Goal: Use online tool/utility: Utilize a website feature to perform a specific function

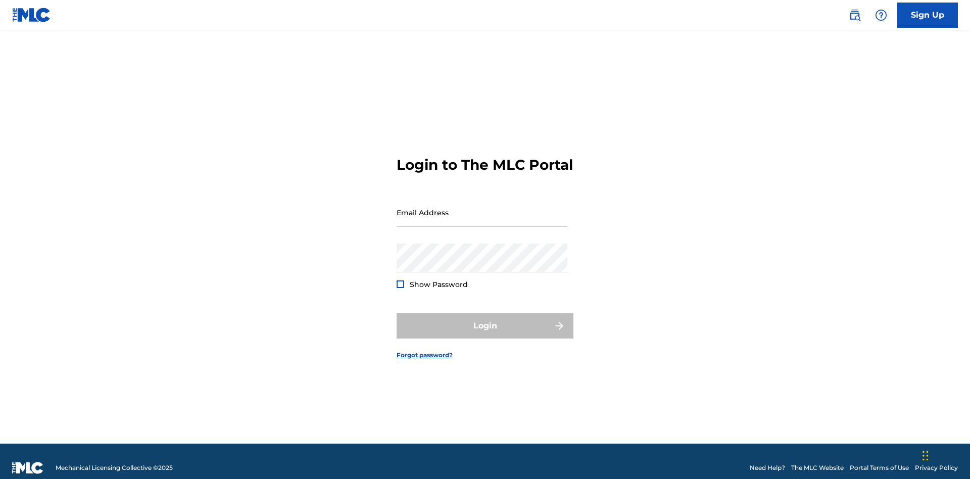
scroll to position [13, 0]
click at [482, 208] on input "Email Address" at bounding box center [482, 212] width 171 height 29
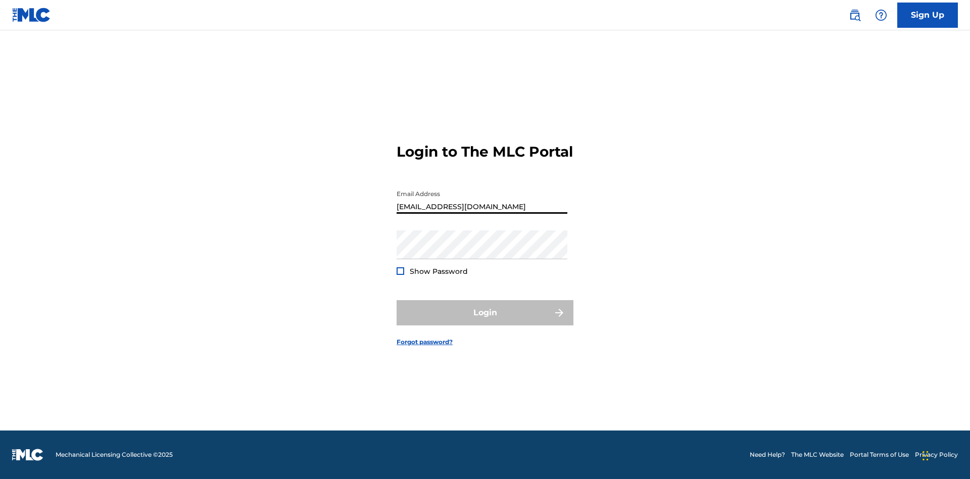
type input "Duke.McTesterson@gmail.com"
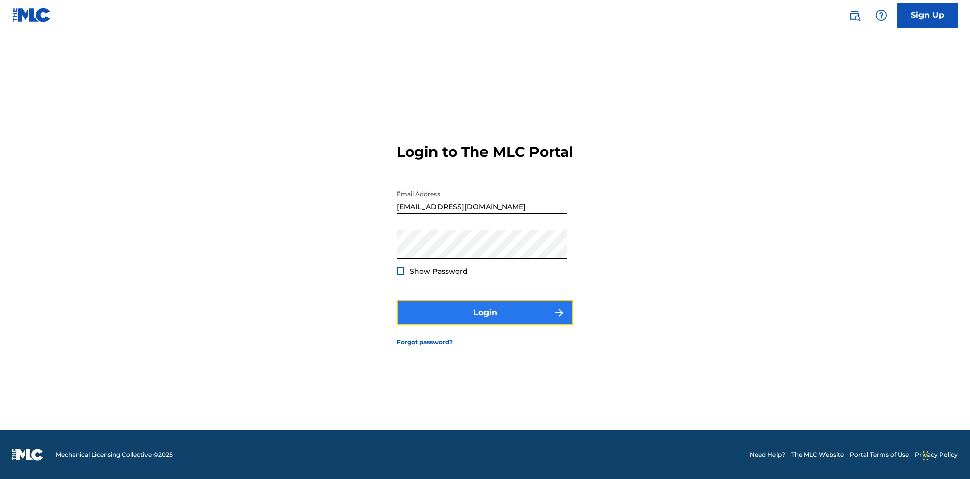
click at [485, 321] on button "Login" at bounding box center [485, 312] width 177 height 25
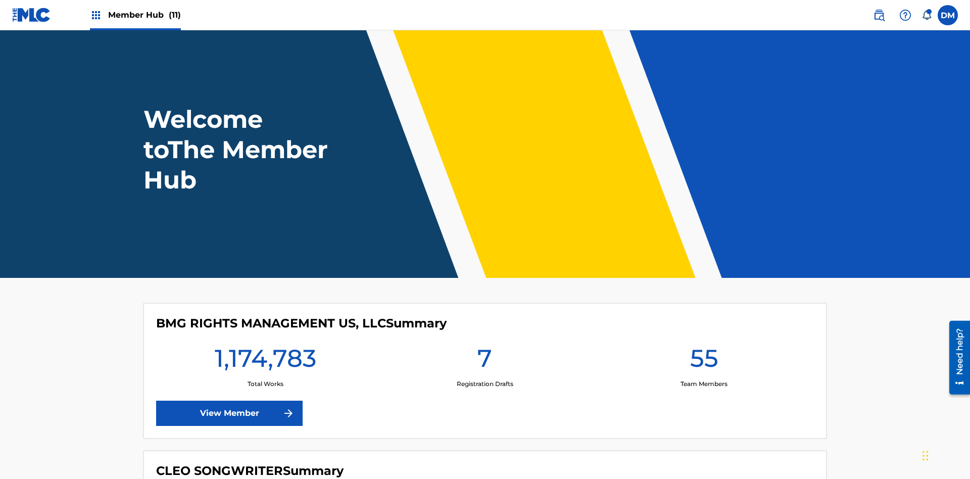
click at [144, 15] on span "Member Hub (11)" at bounding box center [144, 15] width 73 height 12
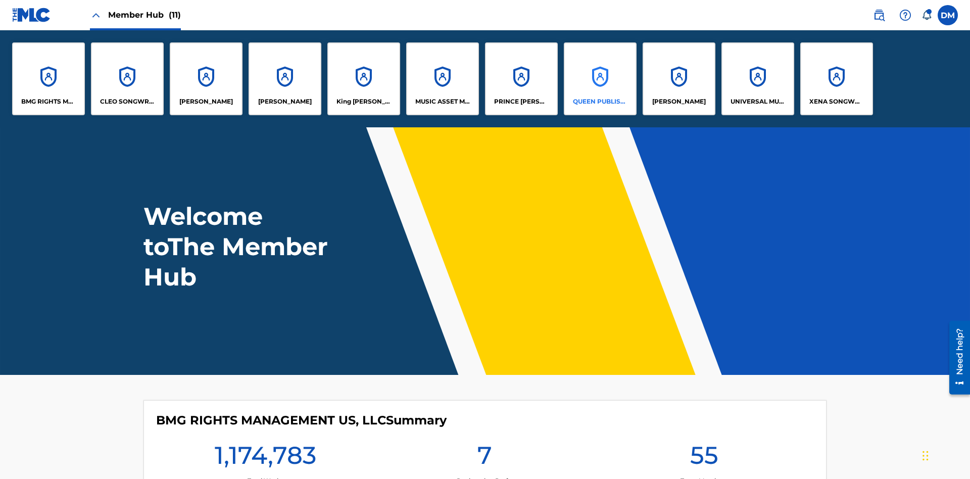
click at [600, 102] on p "QUEEN PUBLISHA" at bounding box center [600, 101] width 55 height 9
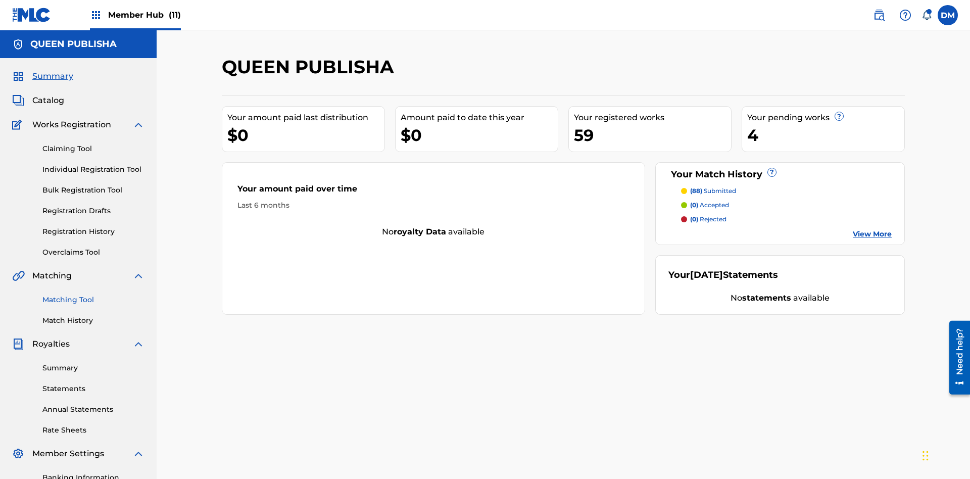
click at [93, 295] on link "Matching Tool" at bounding box center [93, 300] width 102 height 11
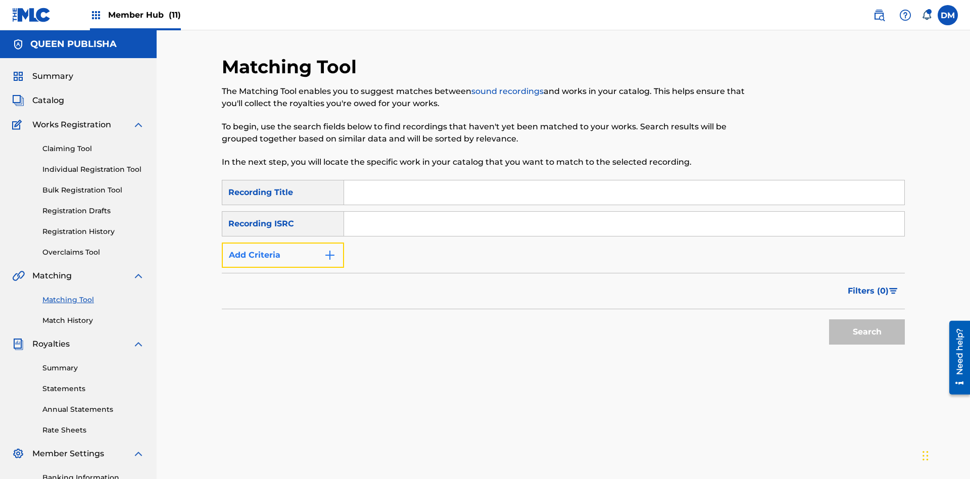
click at [283, 243] on button "Add Criteria" at bounding box center [283, 255] width 122 height 25
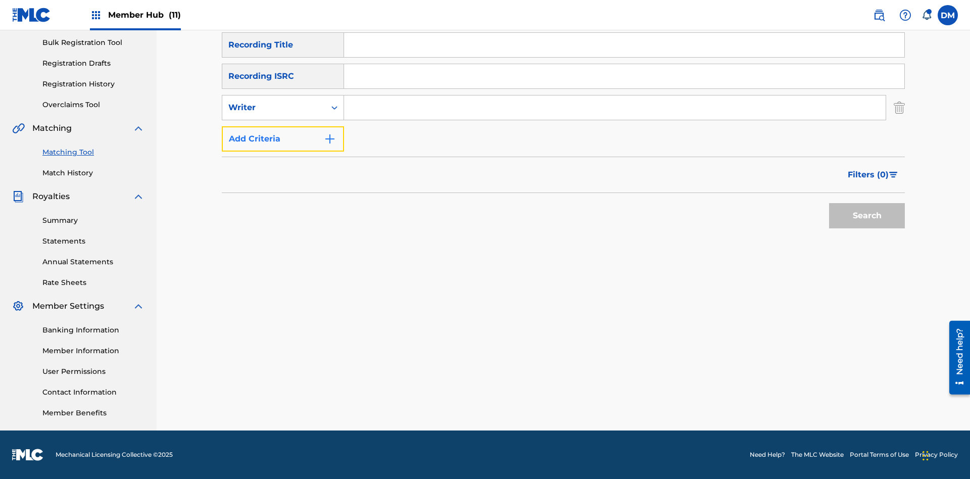
click at [283, 139] on button "Add Criteria" at bounding box center [283, 138] width 122 height 25
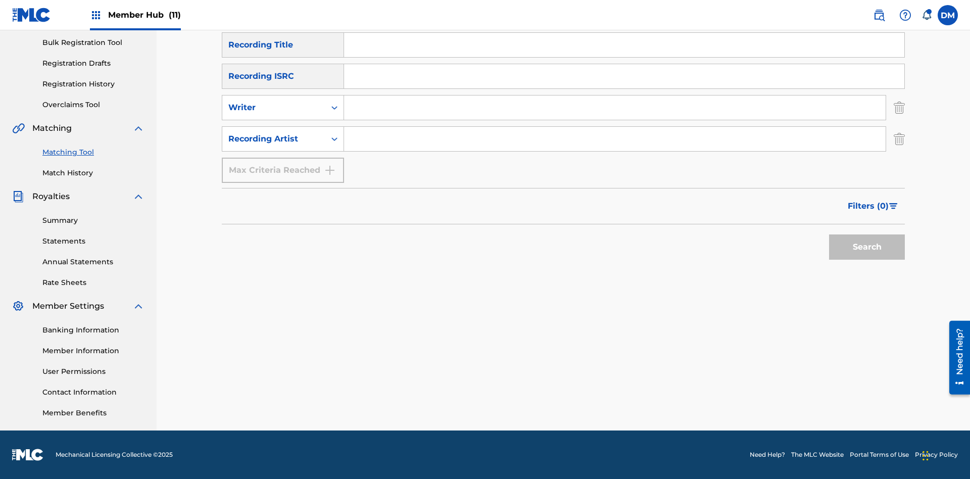
click at [624, 57] on input "Search Form" at bounding box center [624, 45] width 560 height 24
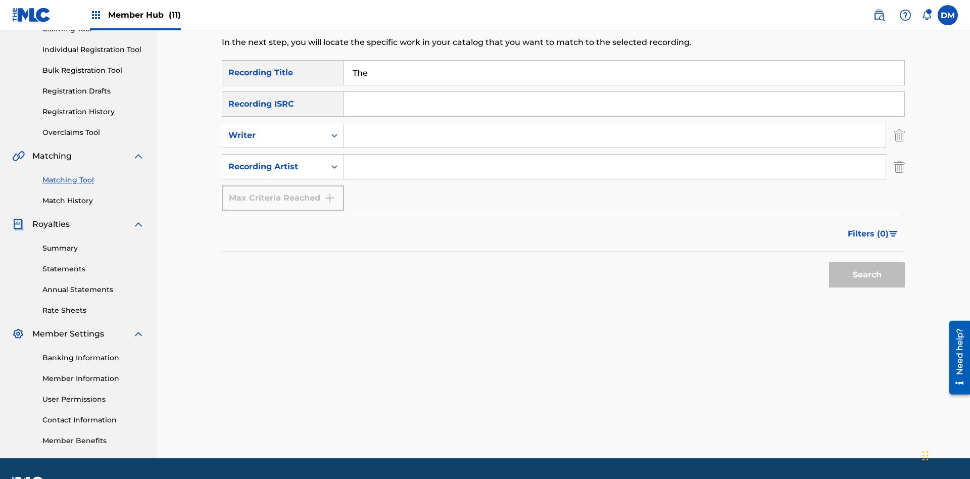
type input "The"
click at [867, 262] on button "Search" at bounding box center [867, 274] width 76 height 25
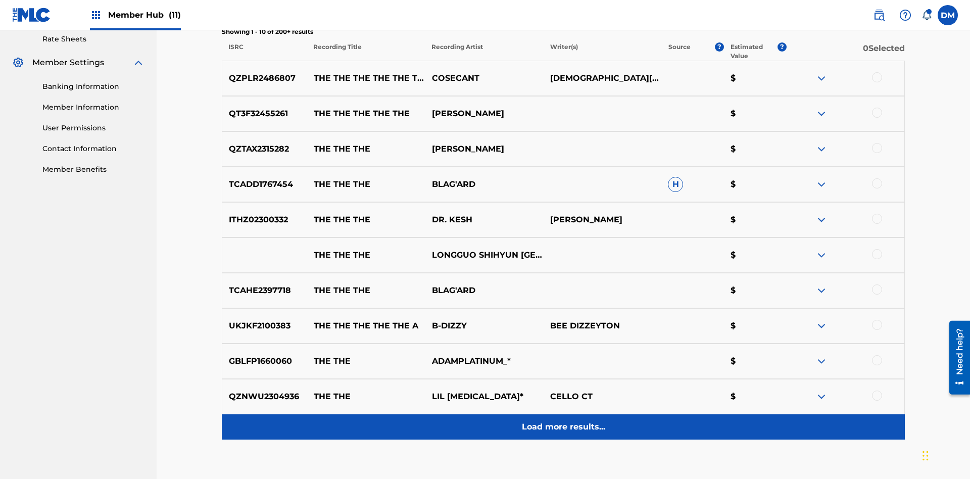
click at [563, 421] on p "Load more results..." at bounding box center [563, 427] width 83 height 12
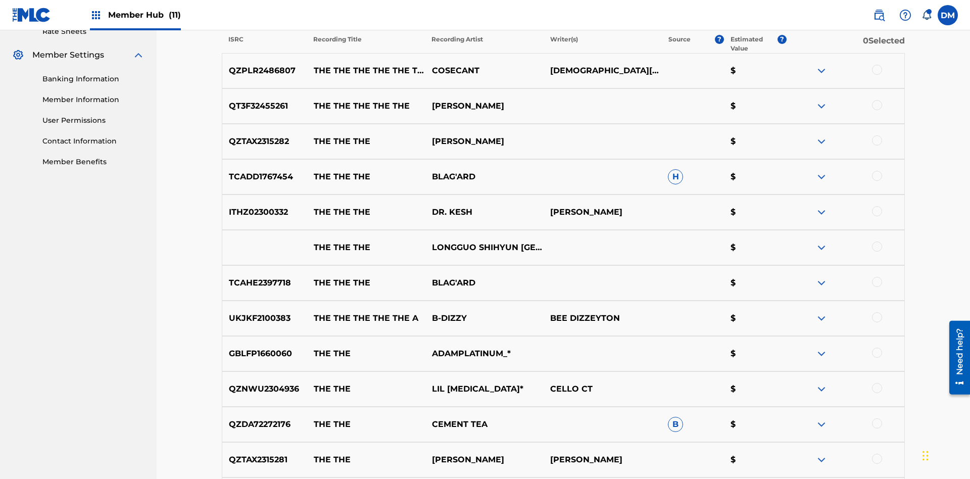
click at [877, 66] on div at bounding box center [877, 70] width 10 height 10
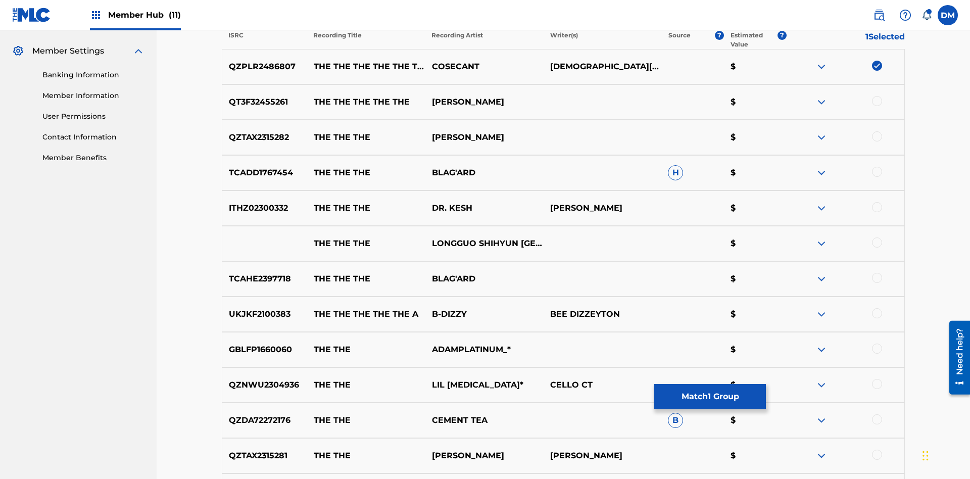
click at [877, 131] on div at bounding box center [877, 136] width 10 height 10
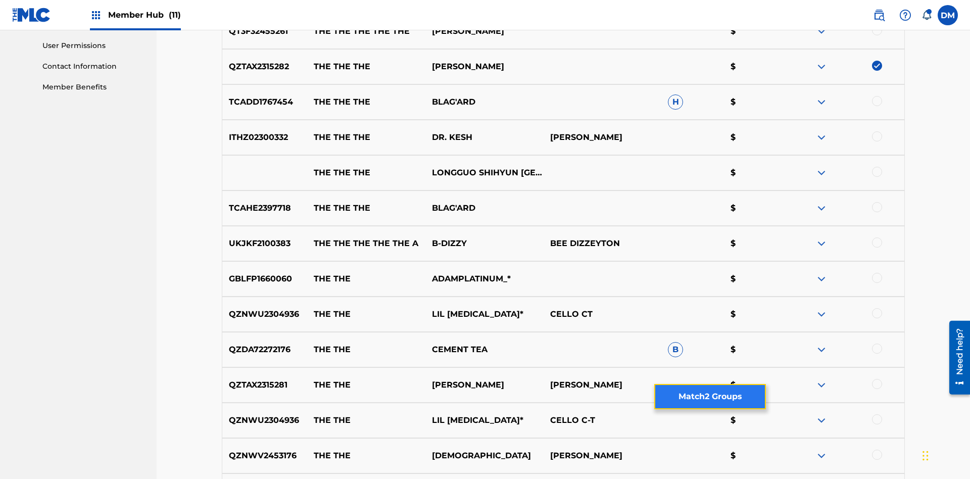
click at [710, 397] on button "Match 2 Groups" at bounding box center [710, 396] width 112 height 25
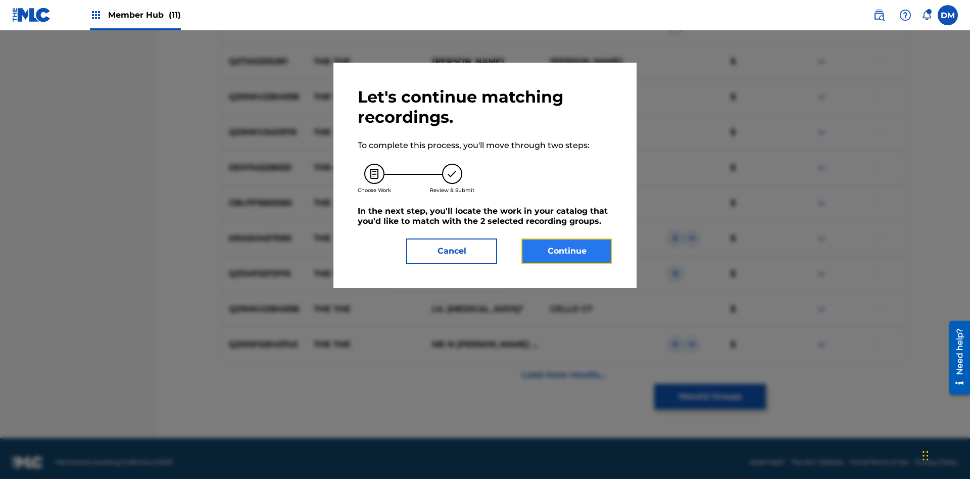
click at [567, 251] on button "Continue" at bounding box center [567, 251] width 91 height 25
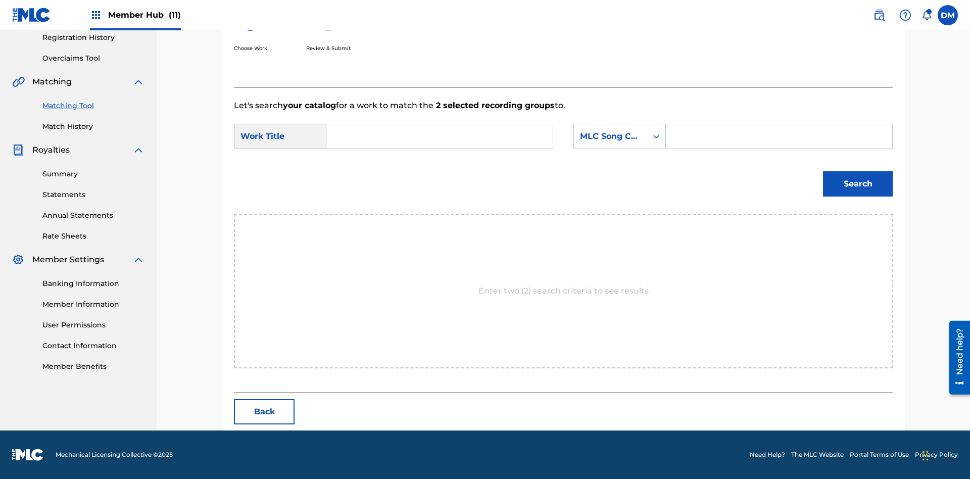
scroll to position [194, 0]
click at [440, 136] on input "Search Form" at bounding box center [439, 136] width 209 height 24
type input "ALL FIELDS FILLED"
click at [620, 136] on div "MLC Song Code" at bounding box center [610, 136] width 61 height 12
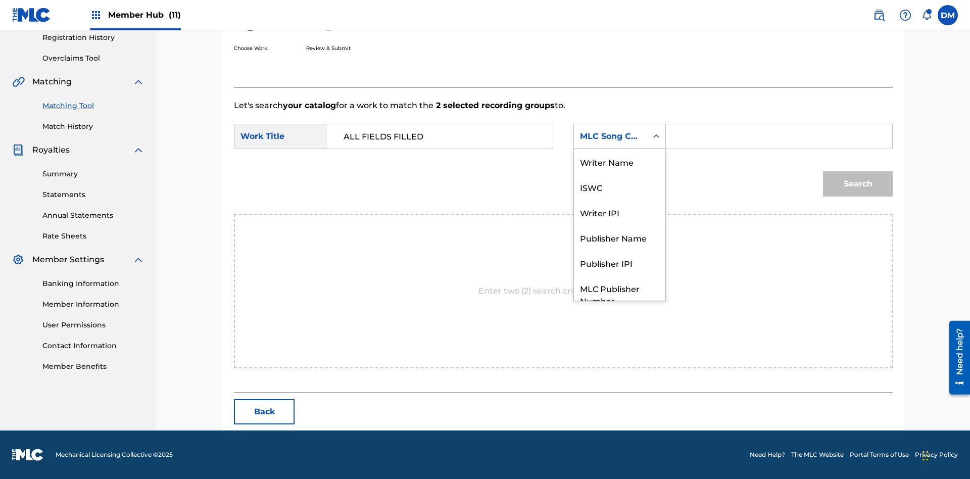
scroll to position [37, 0]
click at [620, 150] on div "ISWC" at bounding box center [619, 149] width 91 height 25
click at [779, 136] on input "Search Form" at bounding box center [779, 136] width 209 height 24
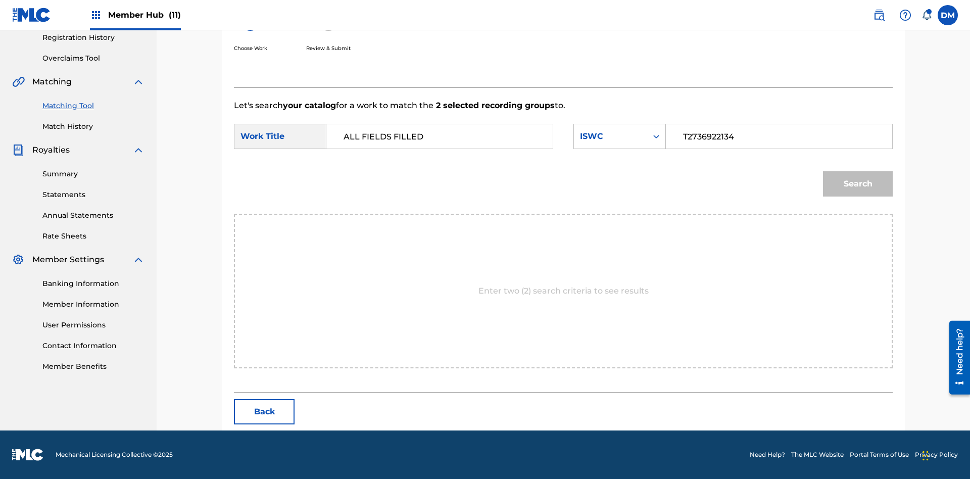
type input "T2736922134"
click at [858, 184] on button "Search" at bounding box center [858, 183] width 70 height 25
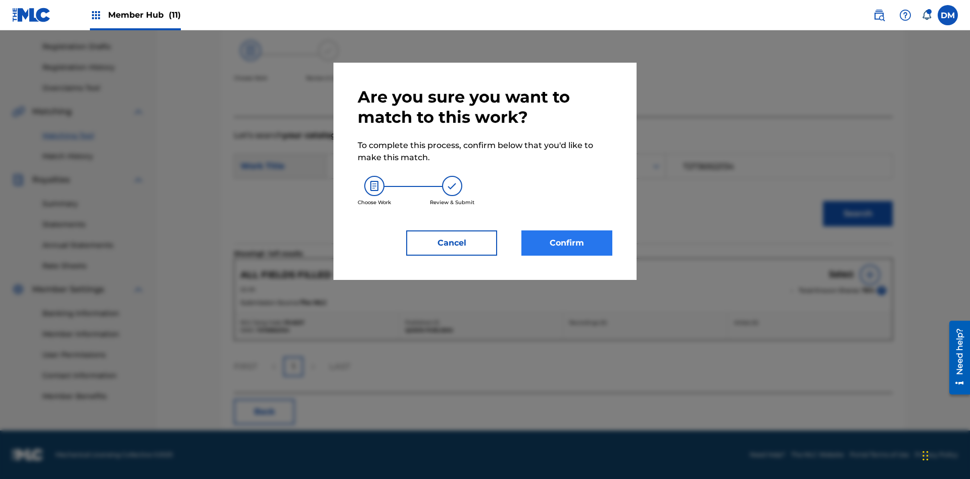
click at [567, 243] on button "Confirm" at bounding box center [567, 242] width 91 height 25
